Goal: Information Seeking & Learning: Learn about a topic

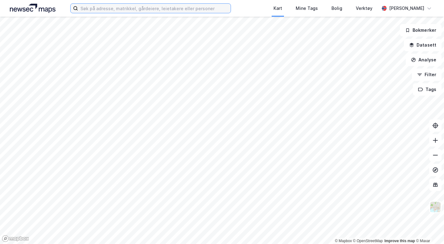
click at [152, 7] on input at bounding box center [154, 8] width 153 height 9
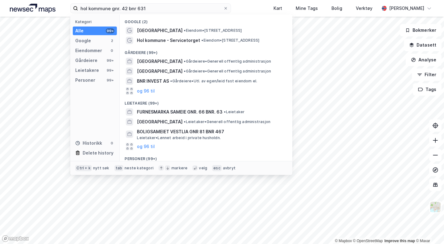
click at [212, 64] on div "[GEOGRAPHIC_DATA] • Gårdeiere • Generell offentlig administrasjon" at bounding box center [211, 61] width 149 height 7
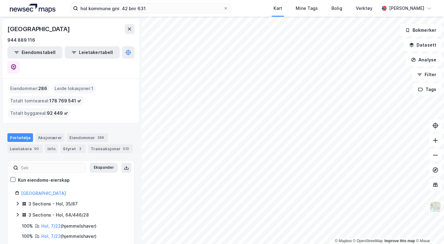
click at [54, 223] on link "Hol, 7/22" at bounding box center [50, 225] width 19 height 5
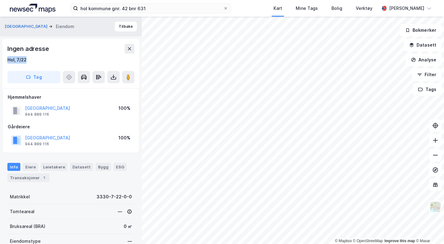
drag, startPoint x: 31, startPoint y: 65, endPoint x: 6, endPoint y: 58, distance: 26.7
click at [6, 58] on div "Ingen adresse Hol, 7/22 Tag" at bounding box center [70, 63] width 137 height 49
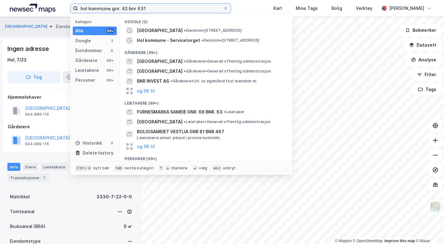
drag, startPoint x: 109, startPoint y: 9, endPoint x: 89, endPoint y: 9, distance: 19.7
click at [89, 9] on input "hol kommune gnr. 42 bnr 631" at bounding box center [150, 8] width 145 height 9
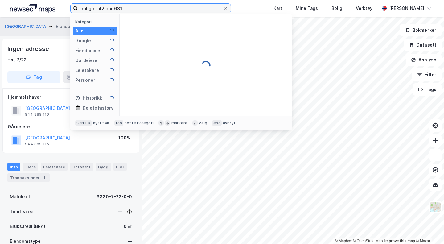
click at [138, 8] on input "hol gnr. 42 bnr 631" at bounding box center [150, 8] width 145 height 9
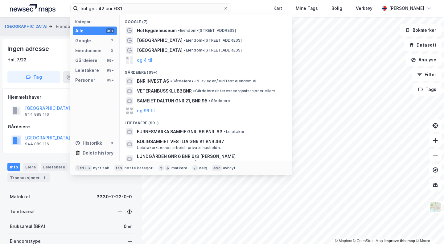
click at [94, 48] on div "Eiendommer" at bounding box center [88, 50] width 27 height 7
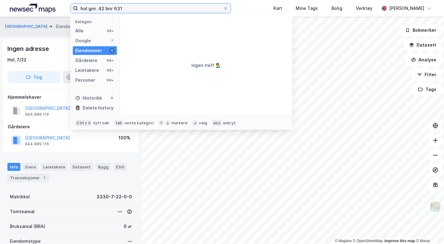
click at [99, 9] on input "hol gnr. 42 bnr 631" at bounding box center [150, 8] width 145 height 9
click at [99, 9] on input "hol 42 bnr 631" at bounding box center [150, 8] width 145 height 9
type input "hol 42/631"
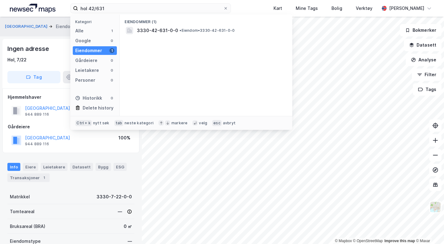
click at [165, 30] on span "3330-42-631-0-0" at bounding box center [157, 30] width 41 height 7
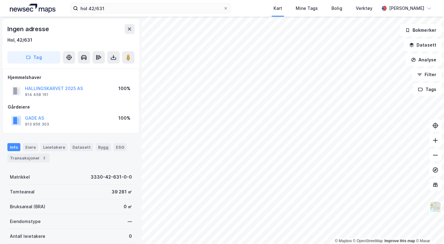
click at [0, 0] on button "GADE AS" at bounding box center [0, 0] width 0 height 0
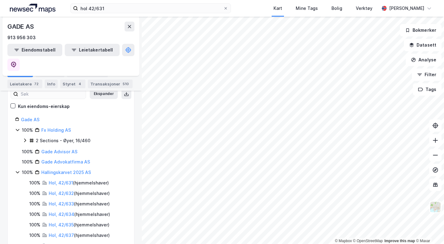
scroll to position [94, 0]
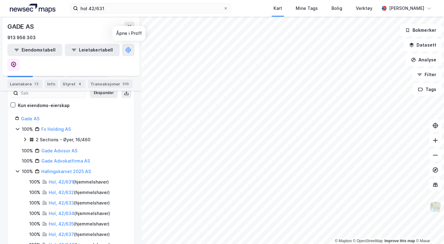
click at [17, 62] on icon at bounding box center [13, 65] width 6 height 6
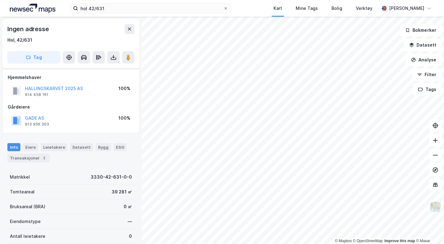
scroll to position [4, 0]
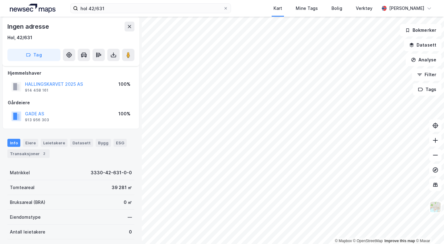
click at [0, 0] on button "HALLINGSKARVET 2025 AS" at bounding box center [0, 0] width 0 height 0
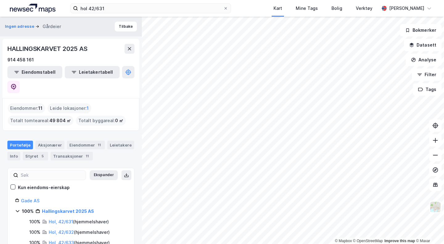
click at [64, 152] on div "Transaksjoner 11" at bounding box center [72, 156] width 42 height 9
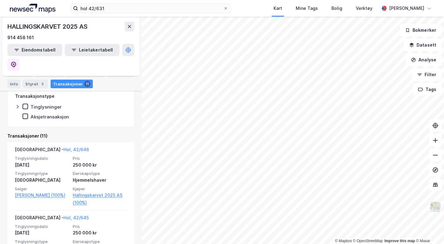
scroll to position [166, 0]
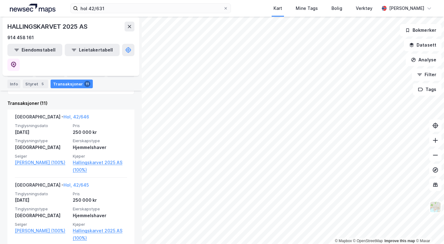
click at [93, 159] on link "Hallingskarvet 2025 AS (100%)" at bounding box center [100, 166] width 54 height 15
click at [16, 62] on icon at bounding box center [13, 65] width 5 height 6
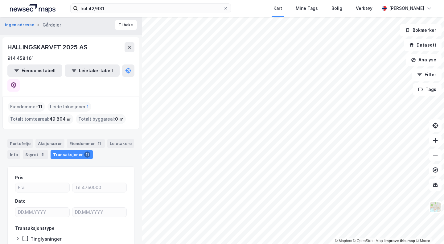
scroll to position [0, 0]
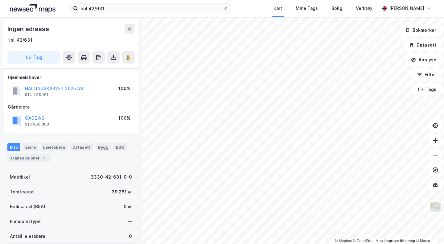
scroll to position [4, 0]
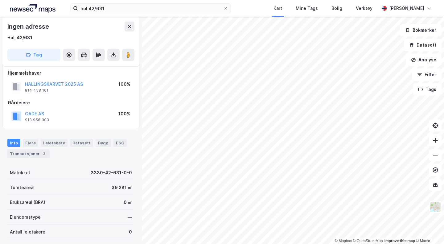
click at [41, 156] on div "2" at bounding box center [44, 154] width 6 height 6
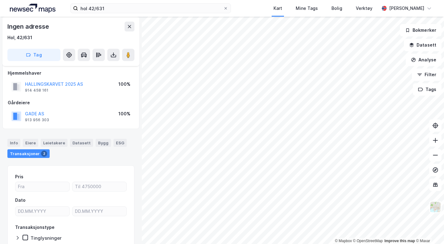
click at [437, 145] on button at bounding box center [435, 140] width 12 height 12
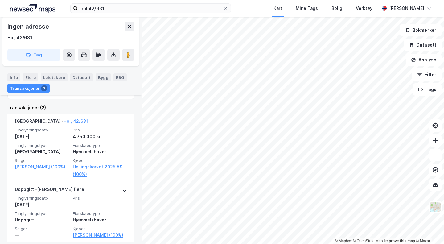
scroll to position [177, 0]
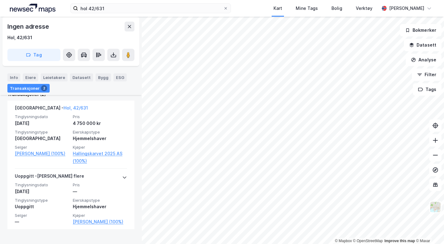
click at [81, 157] on link "Hallingskarvet 2025 AS (100%)" at bounding box center [100, 157] width 54 height 15
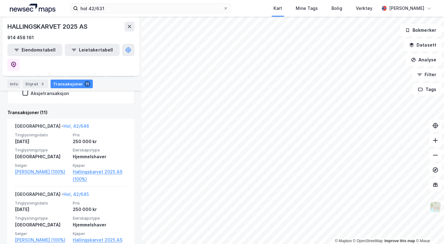
scroll to position [157, 0]
click at [61, 122] on div "Tvangssalg - Hol, 42/646" at bounding box center [52, 127] width 74 height 10
click at [65, 123] on link "Hol, 42/646" at bounding box center [77, 125] width 26 height 5
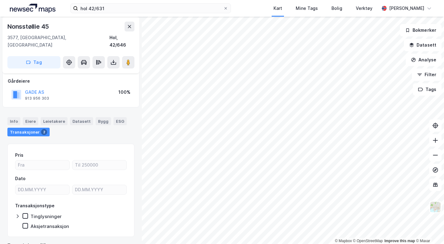
scroll to position [53, 0]
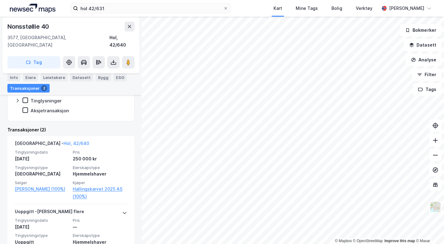
scroll to position [149, 0]
click at [51, 155] on div "[DATE]" at bounding box center [42, 158] width 54 height 7
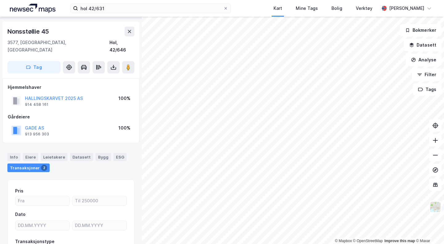
scroll to position [17, 0]
click at [63, 95] on div "HALLINGSKARVET 2025 AS" at bounding box center [54, 98] width 58 height 7
click at [0, 0] on button "HALLINGSKARVET 2025 AS" at bounding box center [0, 0] width 0 height 0
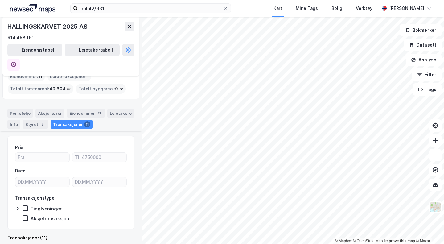
scroll to position [71, 0]
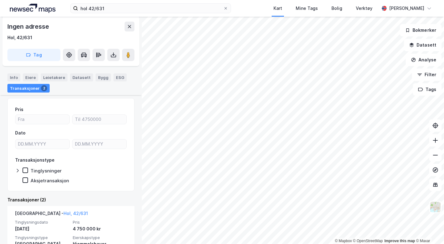
scroll to position [177, 0]
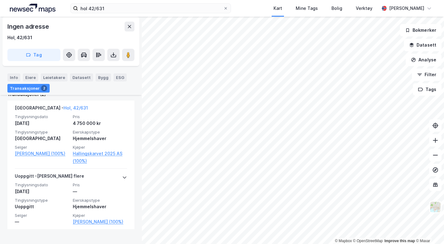
click at [97, 117] on span "Pris" at bounding box center [100, 116] width 54 height 5
click at [78, 117] on span "Pris" at bounding box center [100, 116] width 54 height 5
click at [49, 125] on div "[DATE]" at bounding box center [42, 123] width 54 height 7
click at [99, 129] on div "Tinglysningsdato [DATE] Pris 4 750 000 kr Tinglysningstype Tvangssalg Eierskaps…" at bounding box center [71, 139] width 112 height 51
click at [117, 176] on div "Uoppgitt - [PERSON_NAME] flere" at bounding box center [71, 177] width 112 height 10
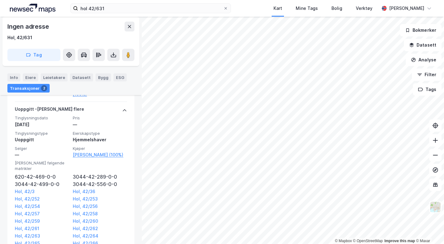
scroll to position [262, 0]
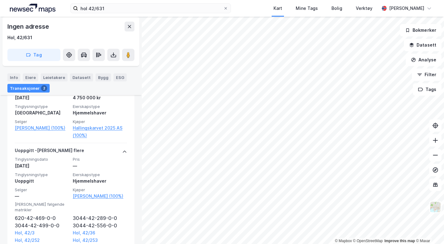
click at [111, 150] on div "Uoppgitt - [PERSON_NAME] flere" at bounding box center [71, 152] width 112 height 10
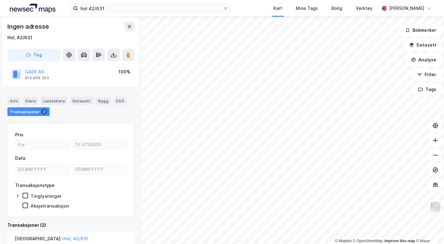
scroll to position [0, 0]
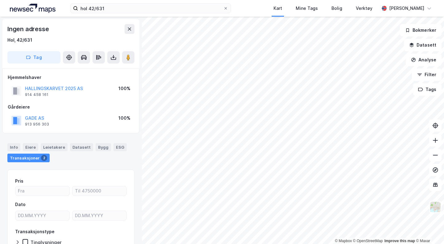
click at [17, 147] on div "Info" at bounding box center [13, 147] width 13 height 8
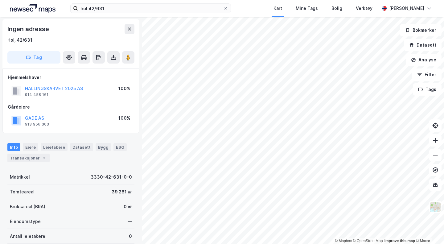
click at [20, 159] on div "Transaksjoner 2" at bounding box center [28, 158] width 42 height 9
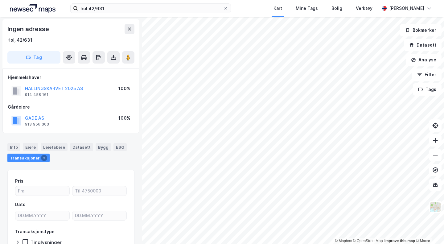
click at [12, 149] on div "Info" at bounding box center [13, 147] width 13 height 8
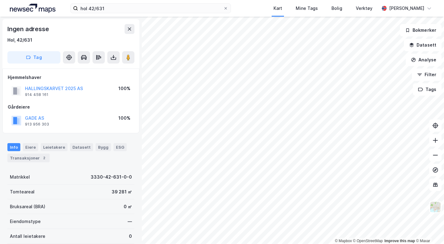
click at [22, 158] on div "Transaksjoner 2" at bounding box center [28, 158] width 42 height 9
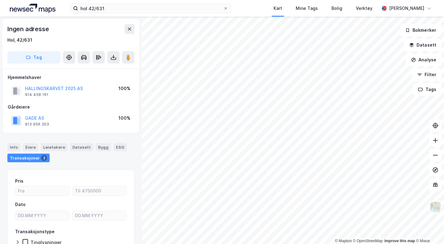
click at [14, 147] on div "Info" at bounding box center [13, 147] width 13 height 8
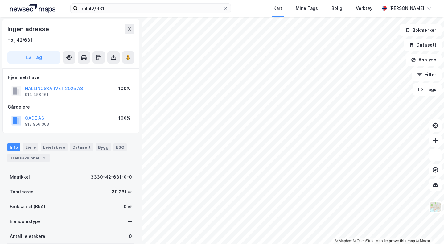
click at [14, 162] on div "Transaksjoner 2" at bounding box center [28, 158] width 42 height 9
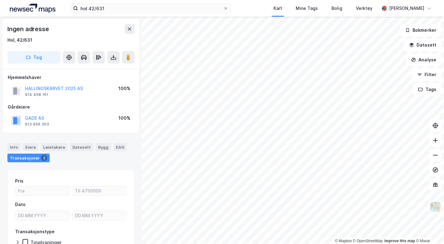
click at [14, 147] on div "Info" at bounding box center [13, 147] width 13 height 8
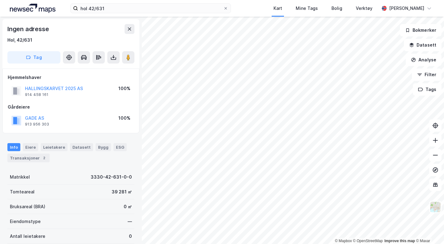
click at [17, 158] on div "Transaksjoner 2" at bounding box center [28, 158] width 42 height 9
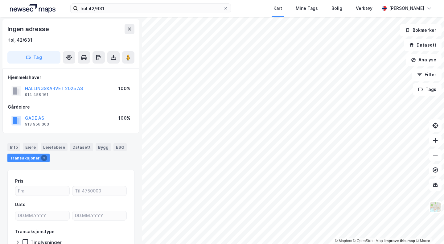
click at [15, 149] on div "Info" at bounding box center [13, 147] width 13 height 8
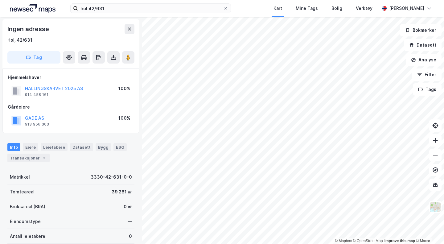
click at [18, 157] on div "Transaksjoner 2" at bounding box center [28, 158] width 42 height 9
click at [13, 149] on div "Info" at bounding box center [13, 147] width 13 height 8
click at [435, 160] on button at bounding box center [435, 155] width 12 height 12
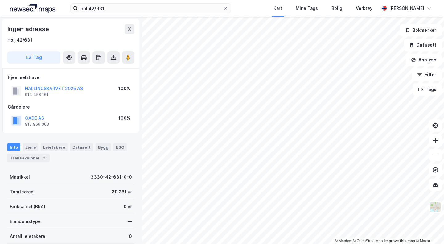
click at [435, 160] on button at bounding box center [435, 155] width 12 height 12
click at [434, 142] on icon at bounding box center [436, 140] width 6 height 6
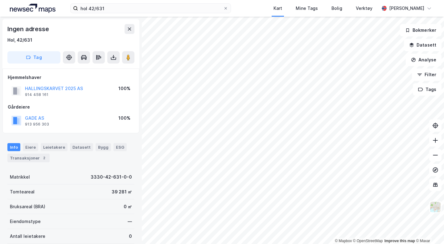
click at [434, 142] on icon at bounding box center [436, 140] width 6 height 6
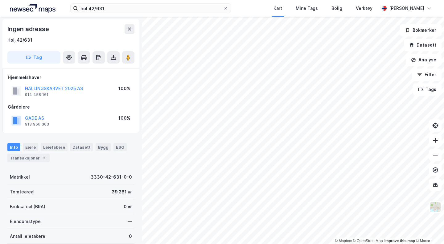
click at [432, 140] on button at bounding box center [435, 140] width 12 height 12
click at [435, 140] on icon at bounding box center [435, 140] width 1 height 5
click at [120, 6] on input "hol 42/631" at bounding box center [150, 8] width 145 height 9
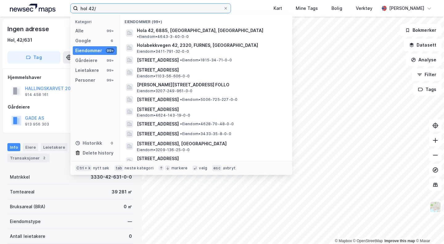
click at [120, 6] on input "hol 42/" at bounding box center [150, 8] width 145 height 9
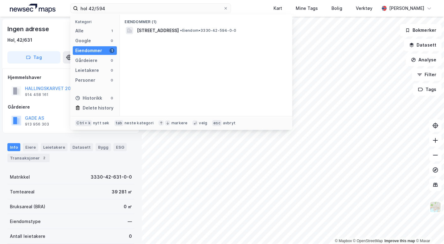
click at [182, 30] on span "•" at bounding box center [181, 30] width 2 height 5
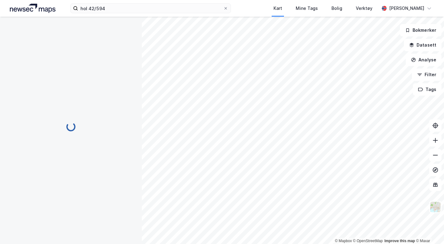
scroll to position [11, 0]
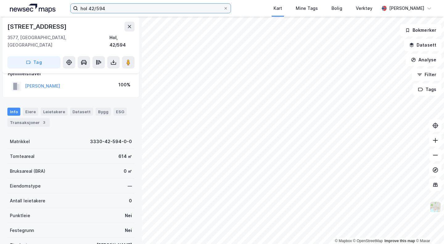
click at [129, 13] on label "hol 42/594" at bounding box center [150, 8] width 161 height 10
click at [129, 13] on input "hol 42/594" at bounding box center [150, 8] width 145 height 9
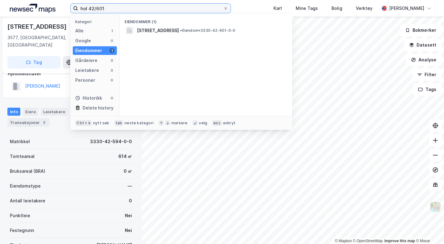
type input "hol 42/601"
click at [149, 31] on span "[STREET_ADDRESS]" at bounding box center [158, 30] width 42 height 7
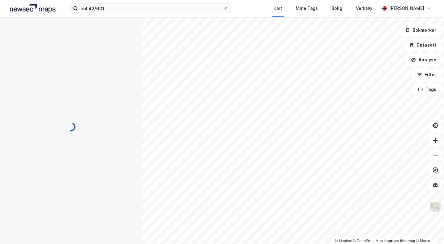
scroll to position [11, 0]
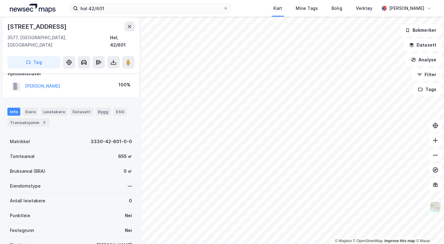
click at [438, 153] on icon at bounding box center [436, 155] width 6 height 6
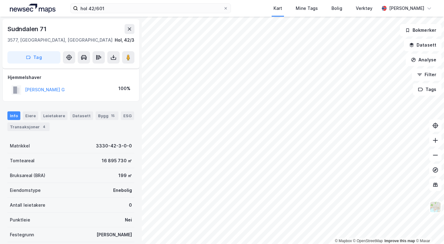
scroll to position [11, 0]
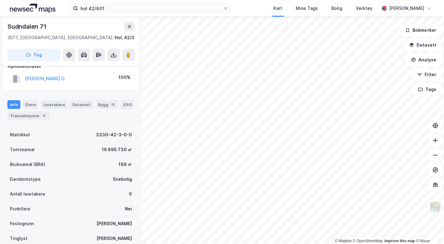
click at [432, 144] on button at bounding box center [435, 140] width 12 height 12
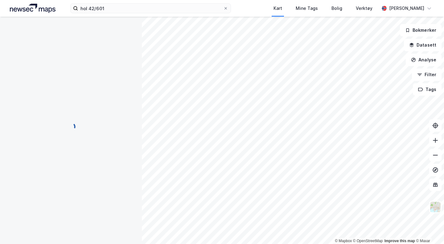
scroll to position [0, 0]
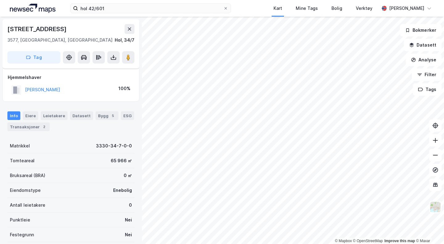
scroll to position [11, 0]
